Goal: Information Seeking & Learning: Learn about a topic

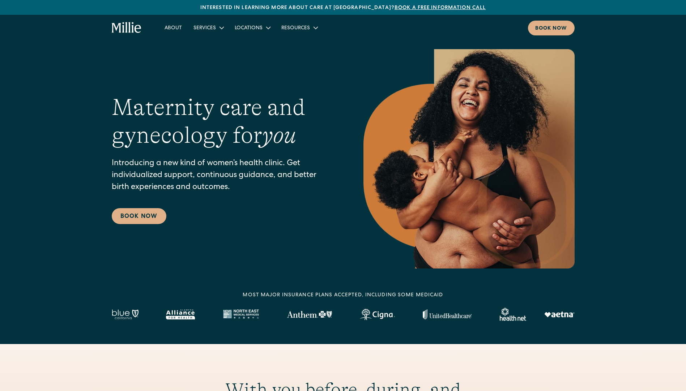
click at [81, 106] on div "Maternity care and gynecology for you Introducing a new kind of women’s health …" at bounding box center [343, 158] width 686 height 219
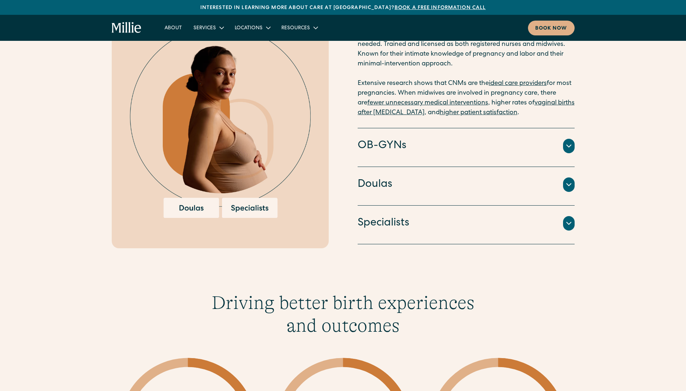
scroll to position [796, 0]
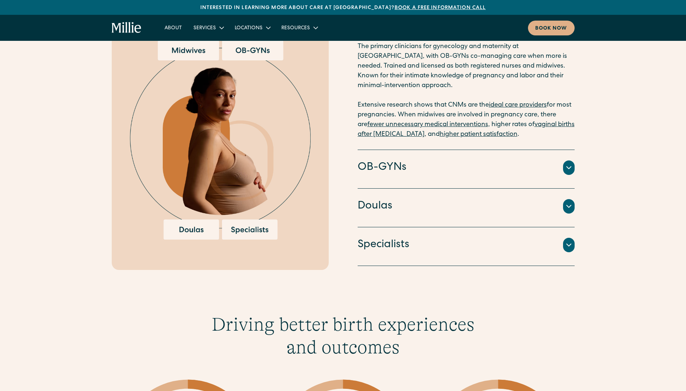
click at [568, 241] on icon at bounding box center [568, 245] width 9 height 9
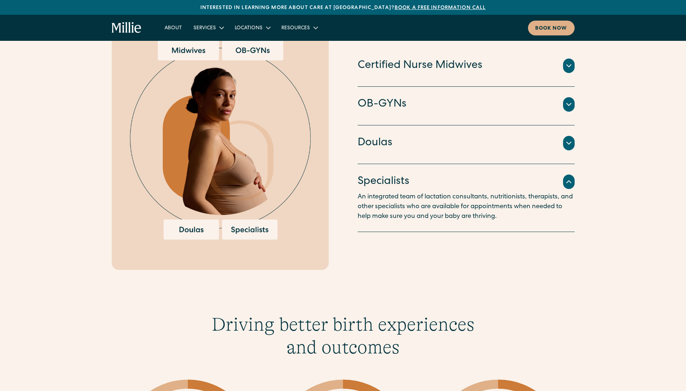
click at [569, 178] on icon at bounding box center [568, 182] width 9 height 9
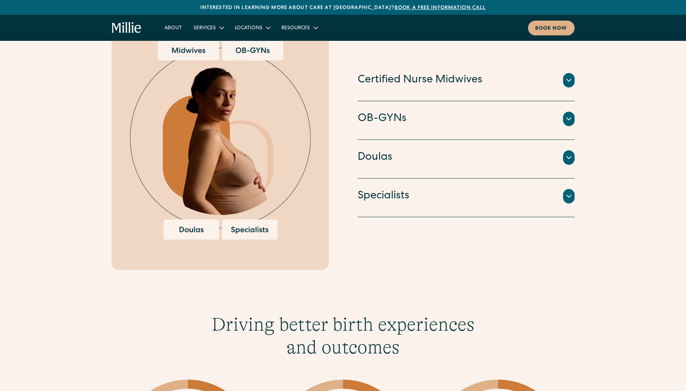
click at [567, 157] on icon at bounding box center [569, 158] width 4 height 2
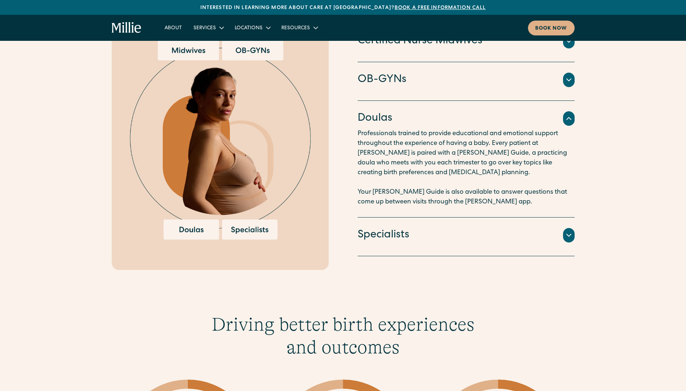
click at [568, 114] on icon at bounding box center [568, 118] width 9 height 9
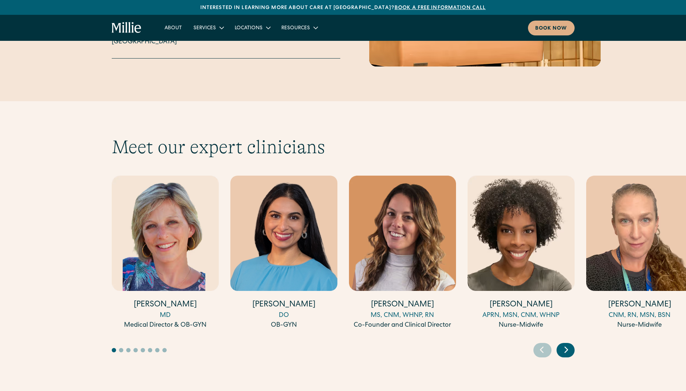
scroll to position [1917, 0]
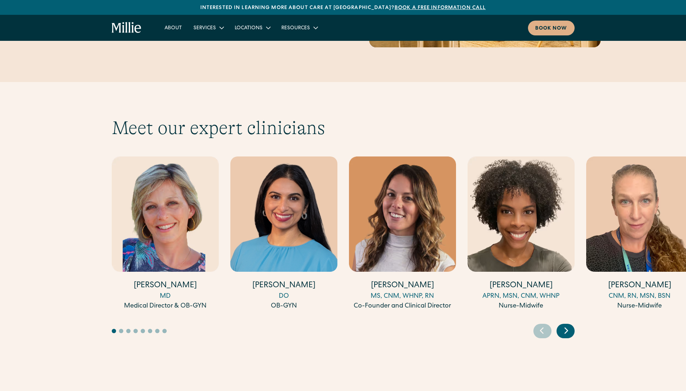
click at [568, 325] on icon "Next slide" at bounding box center [566, 330] width 11 height 11
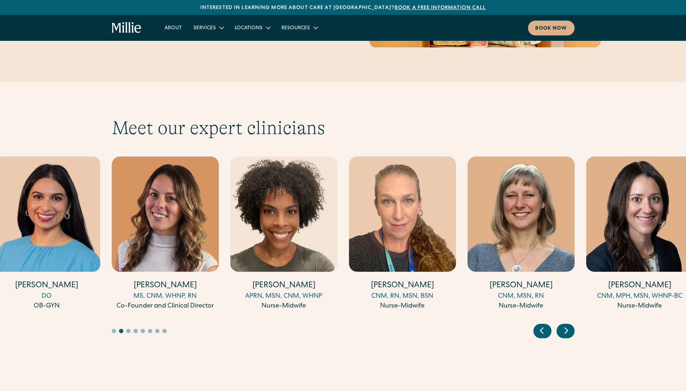
click at [568, 325] on icon "Next slide" at bounding box center [566, 330] width 11 height 11
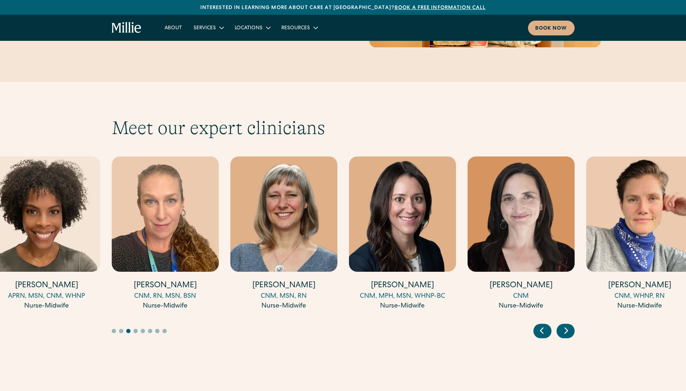
click at [568, 325] on icon "Next slide" at bounding box center [566, 330] width 11 height 11
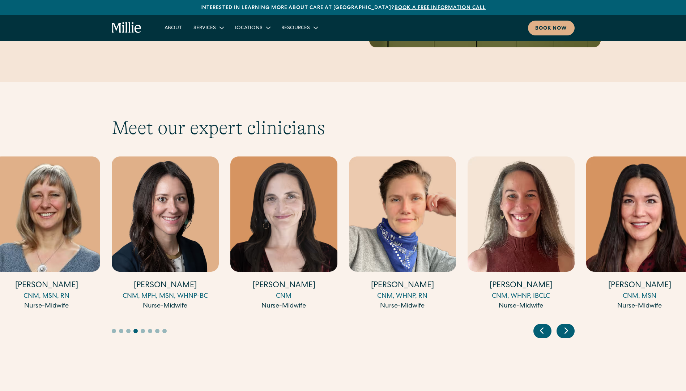
click at [568, 325] on icon "Next slide" at bounding box center [566, 330] width 11 height 11
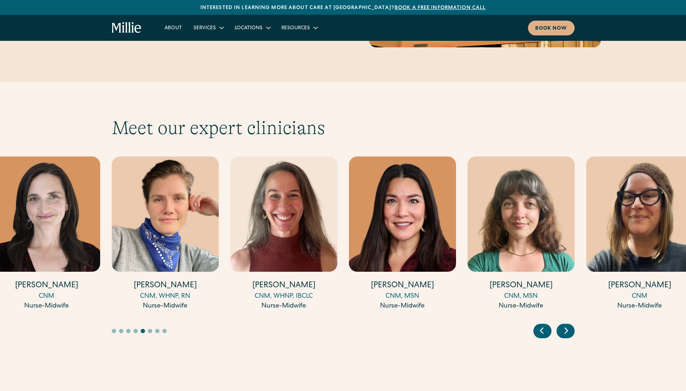
click at [568, 325] on icon "Next slide" at bounding box center [566, 330] width 11 height 11
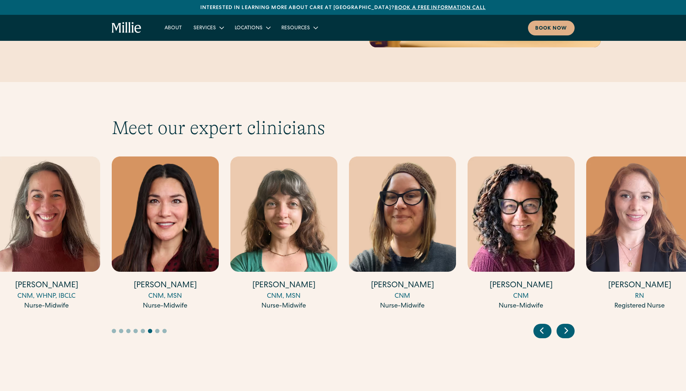
click at [568, 325] on icon "Next slide" at bounding box center [566, 330] width 11 height 11
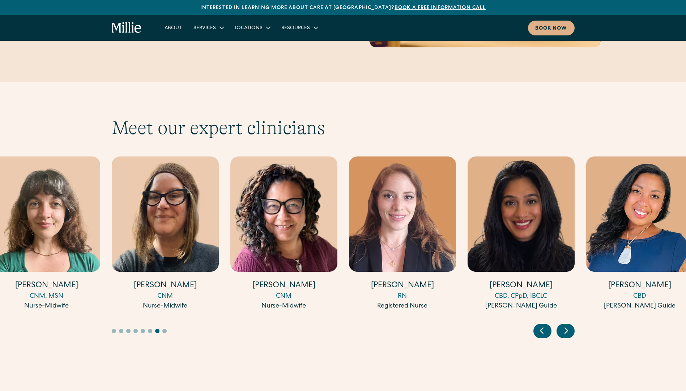
click at [568, 325] on icon "Next slide" at bounding box center [566, 330] width 11 height 11
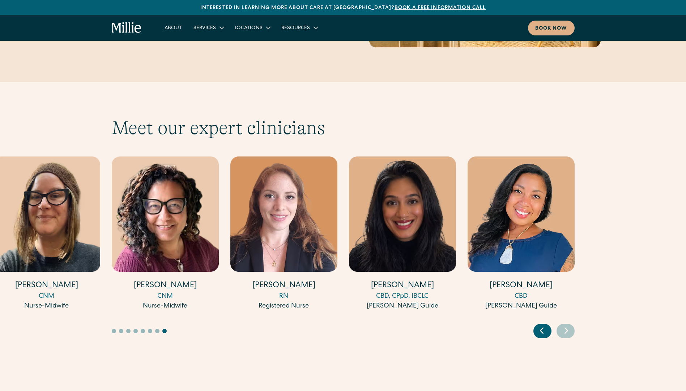
click at [538, 325] on icon "Previous slide" at bounding box center [541, 330] width 11 height 11
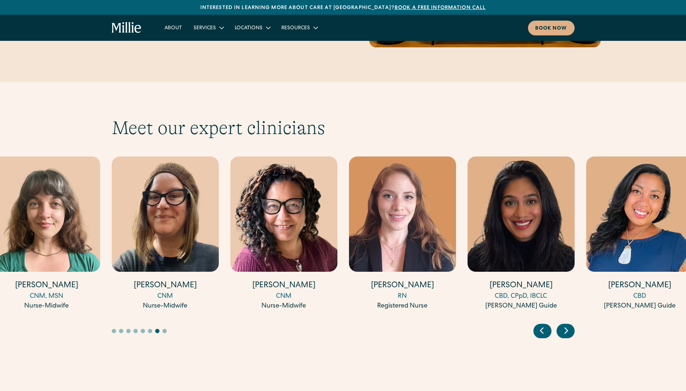
click at [541, 325] on icon "Previous slide" at bounding box center [541, 330] width 11 height 11
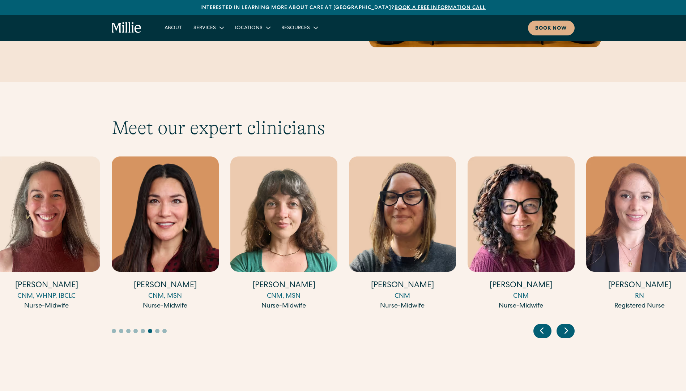
click at [541, 325] on icon "Previous slide" at bounding box center [541, 330] width 11 height 11
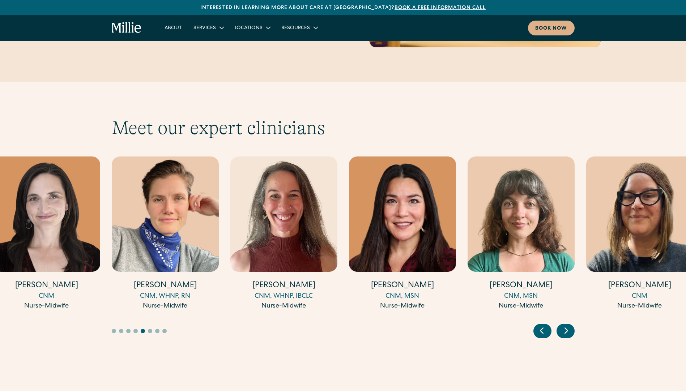
click at [541, 325] on icon "Previous slide" at bounding box center [541, 330] width 11 height 11
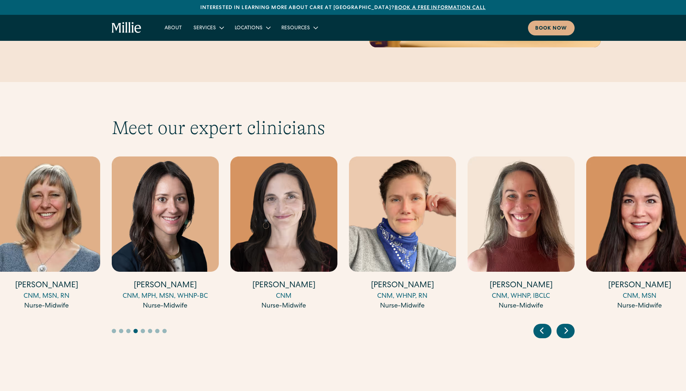
click at [541, 325] on icon "Previous slide" at bounding box center [541, 330] width 11 height 11
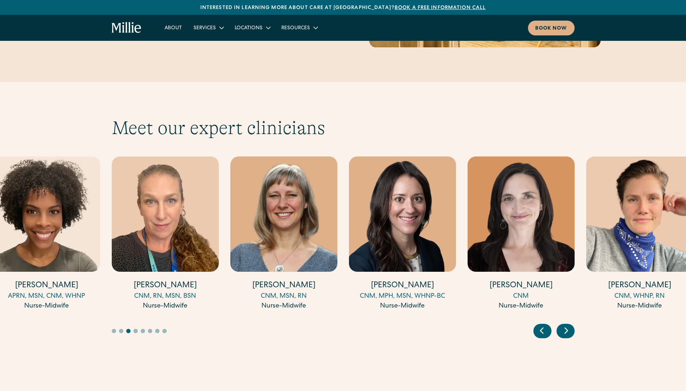
click at [541, 325] on icon "Previous slide" at bounding box center [541, 330] width 11 height 11
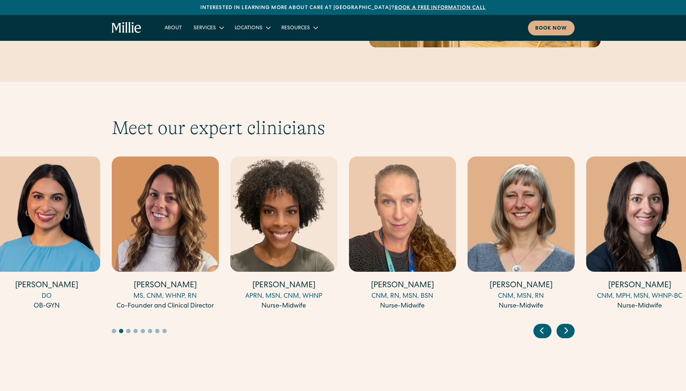
click at [541, 325] on icon "Previous slide" at bounding box center [541, 330] width 11 height 11
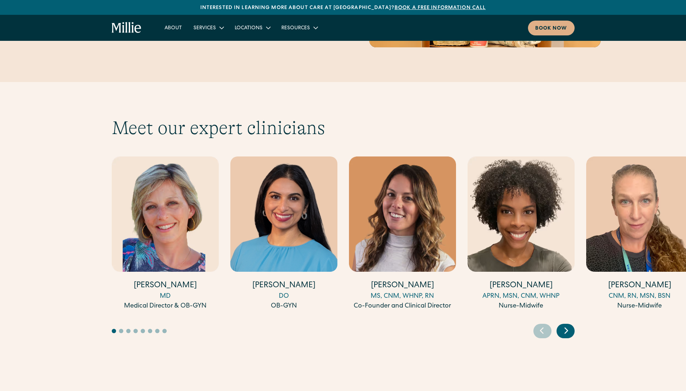
click at [170, 157] on img "1 / 17" at bounding box center [165, 214] width 107 height 115
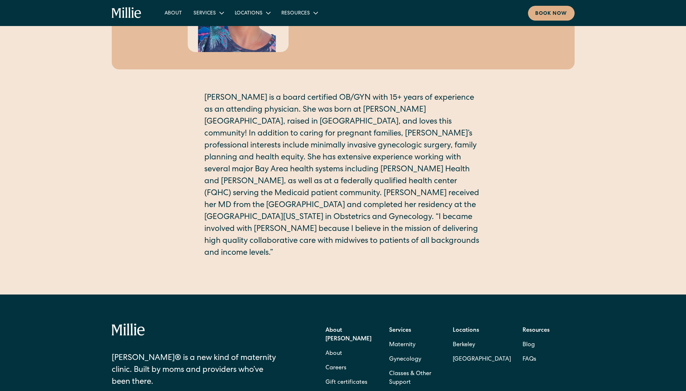
scroll to position [217, 0]
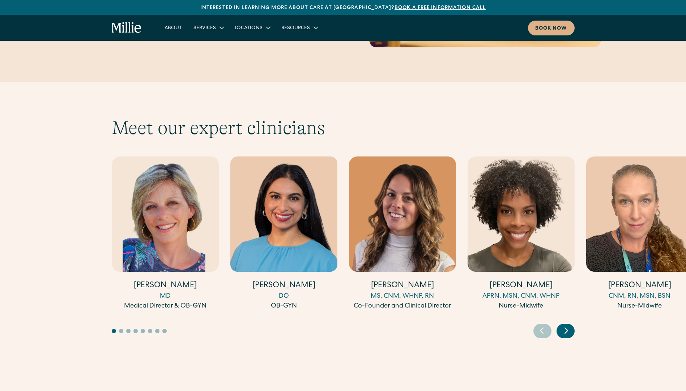
click at [274, 192] on img "2 / 17" at bounding box center [283, 214] width 107 height 115
click at [415, 165] on img "3 / 17" at bounding box center [402, 214] width 107 height 115
click at [174, 28] on link "About" at bounding box center [173, 28] width 29 height 12
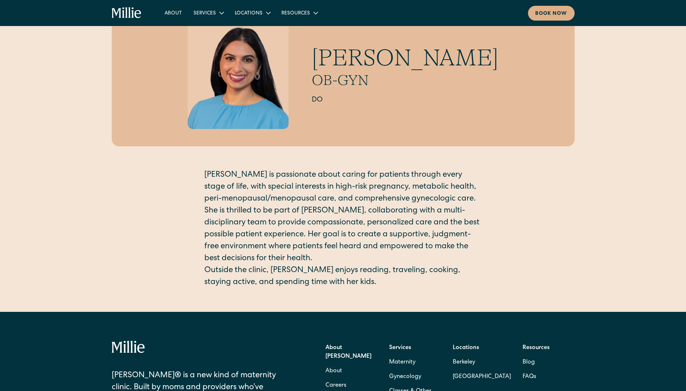
scroll to position [30, 0]
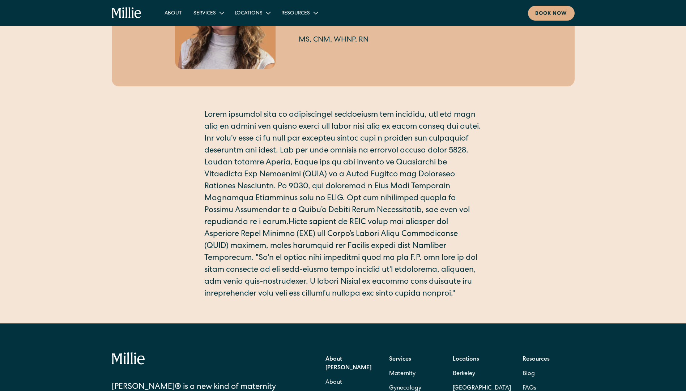
scroll to position [181, 0]
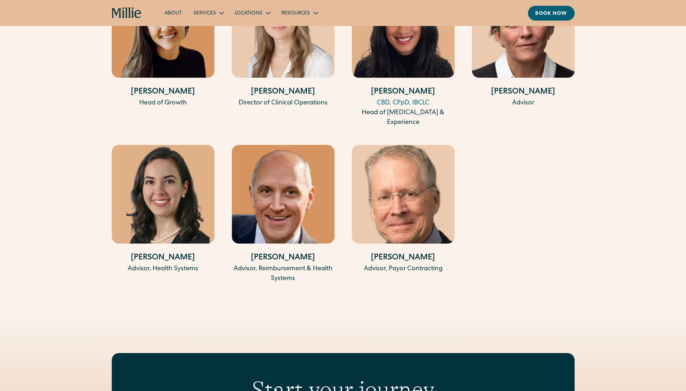
scroll to position [1627, 0]
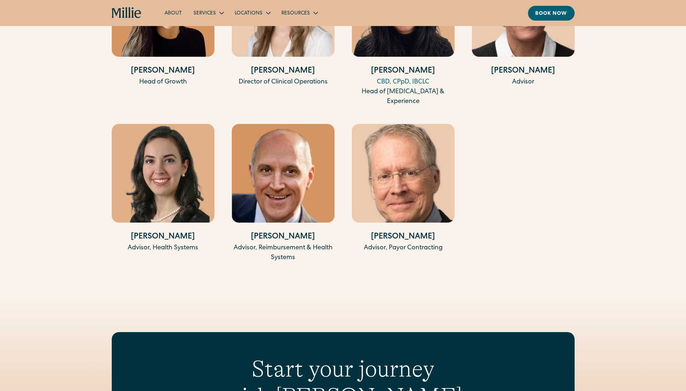
click at [565, 129] on div "Anu Sharma Co-Founder & CEO Talia Borgo MS, CNM, WHNP, RN Co-Founder and Clinic…" at bounding box center [343, 33] width 463 height 460
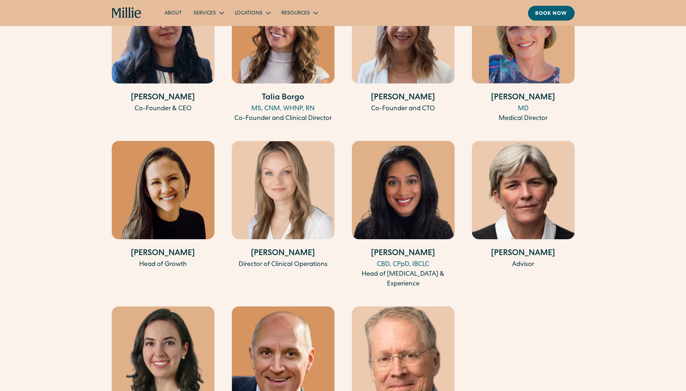
scroll to position [1483, 0]
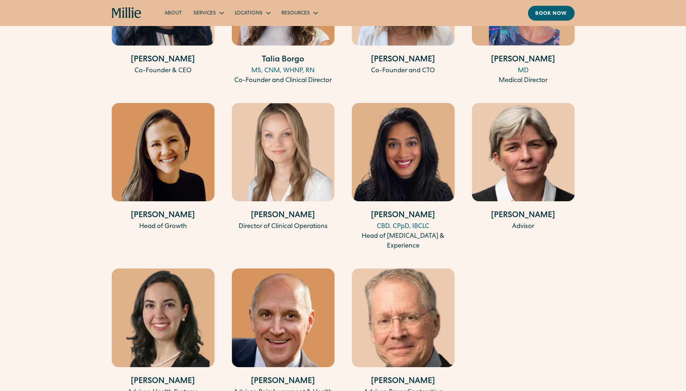
click at [74, 244] on div "Meet our leadership team Anu Sharma Co-Founder & CEO Talia Borgo MS, CNM, WHNP,…" at bounding box center [343, 157] width 686 height 500
click at [81, 270] on div "Meet our leadership team Anu Sharma Co-Founder & CEO Talia Borgo MS, CNM, WHNP,…" at bounding box center [343, 157] width 686 height 500
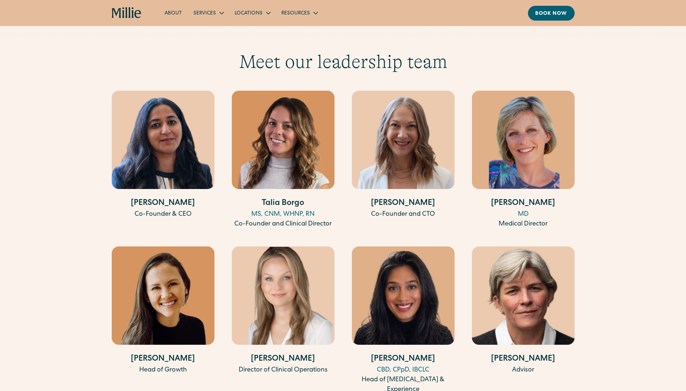
scroll to position [1302, 0]
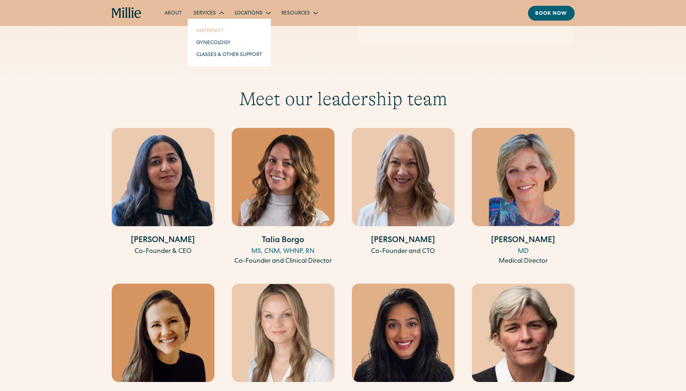
click at [212, 32] on link "Maternity" at bounding box center [229, 31] width 77 height 12
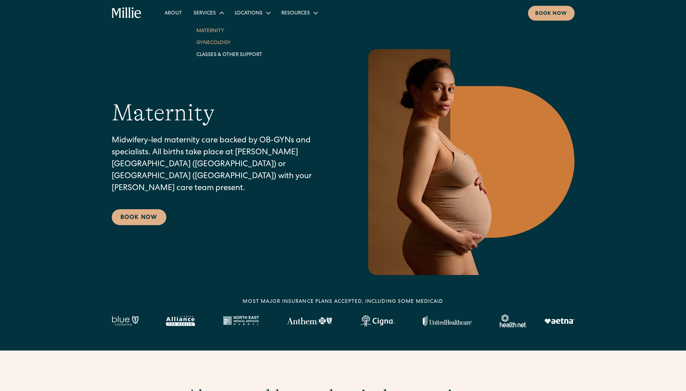
click at [214, 43] on link "Gynecology" at bounding box center [229, 43] width 77 height 12
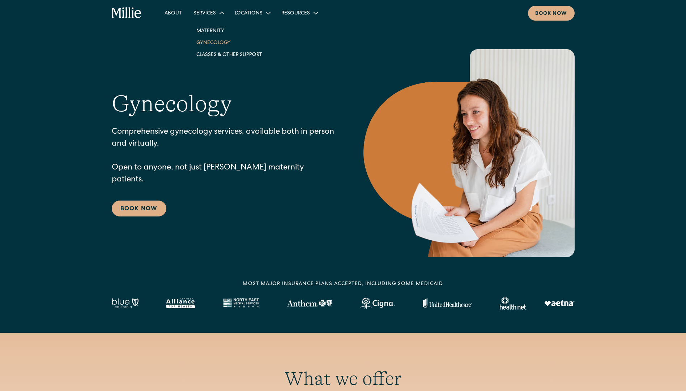
click at [210, 9] on div "Services" at bounding box center [208, 13] width 41 height 12
click at [210, 14] on div "Services" at bounding box center [204, 14] width 22 height 8
click at [210, 30] on link "Maternity" at bounding box center [229, 31] width 77 height 12
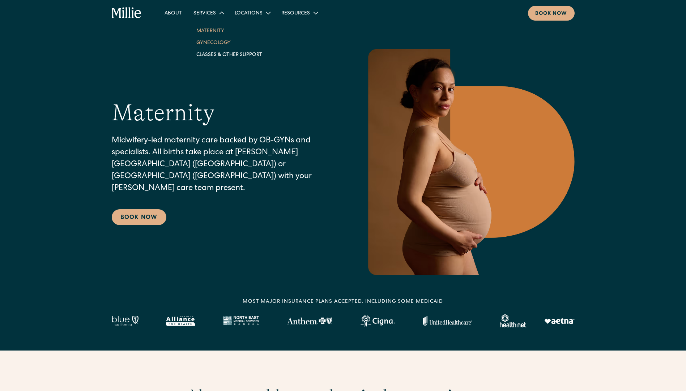
click at [217, 40] on link "Gynecology" at bounding box center [229, 43] width 77 height 12
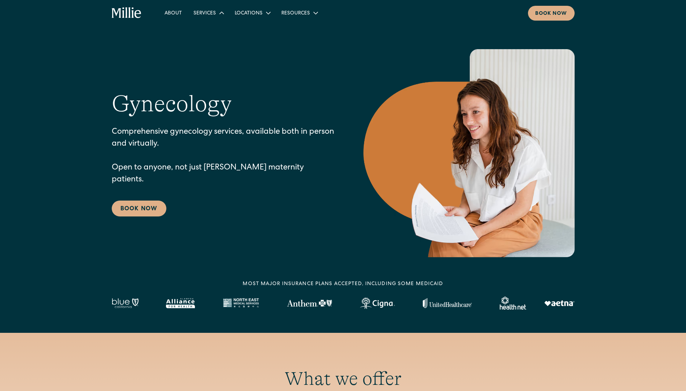
click at [210, 11] on div "Services" at bounding box center [204, 14] width 22 height 8
click at [214, 55] on link "Classes & Other Support" at bounding box center [229, 54] width 77 height 12
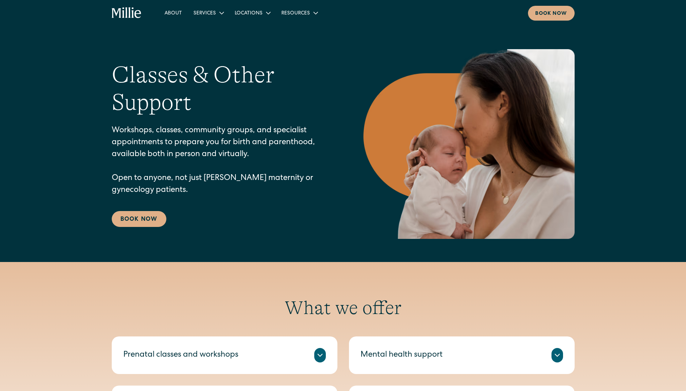
click at [361, 46] on section "Classes & Other Support Workshops, classes, community groups, and specialist ap…" at bounding box center [343, 131] width 686 height 262
click at [59, 77] on div "Classes & Other Support Workshops, classes, community groups, and specialist ap…" at bounding box center [343, 144] width 686 height 190
